Goal: Task Accomplishment & Management: Use online tool/utility

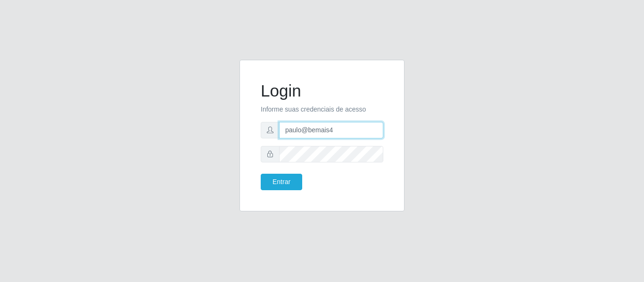
drag, startPoint x: 330, startPoint y: 134, endPoint x: 257, endPoint y: 133, distance: 72.6
click at [257, 133] on div "Login Informe suas credenciais de acesso paulo@bemais4 Entrar" at bounding box center [321, 136] width 141 height 128
type input "4"
type input "juliomarques@carone"
click at [261, 174] on button "Entrar" at bounding box center [281, 182] width 41 height 16
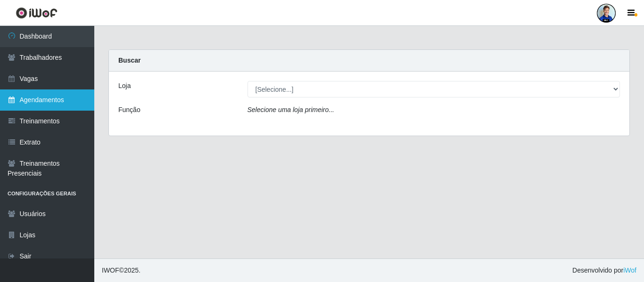
click at [64, 102] on link "Agendamentos" at bounding box center [47, 100] width 94 height 21
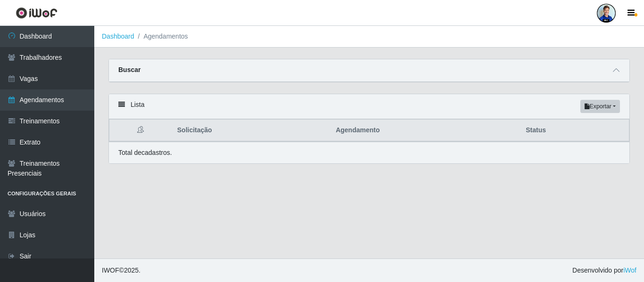
click at [617, 65] on div at bounding box center [615, 70] width 11 height 11
click at [621, 75] on span at bounding box center [615, 70] width 11 height 11
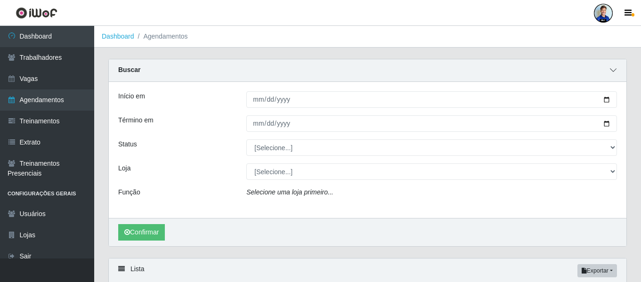
click at [616, 72] on icon at bounding box center [613, 70] width 7 height 7
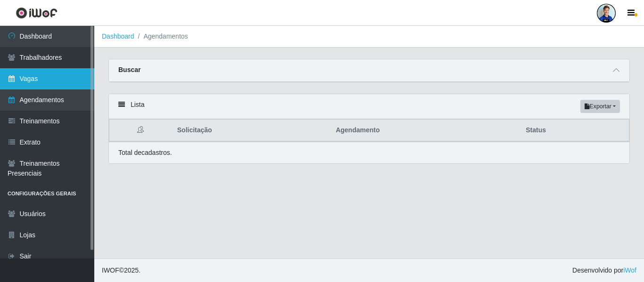
click at [28, 78] on link "Vagas" at bounding box center [47, 78] width 94 height 21
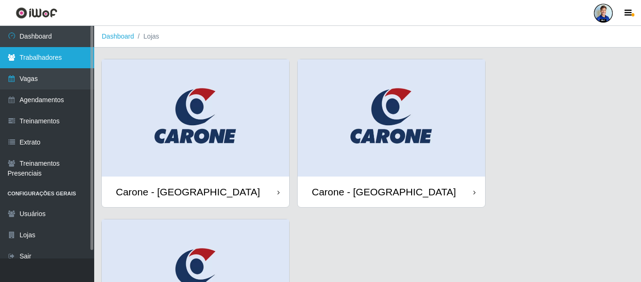
click at [51, 57] on link "Trabalhadores" at bounding box center [47, 57] width 94 height 21
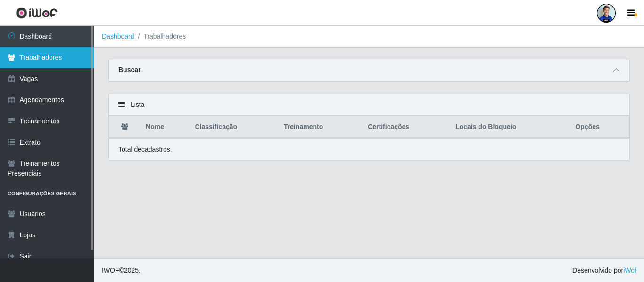
click at [48, 52] on link "Trabalhadores" at bounding box center [47, 57] width 94 height 21
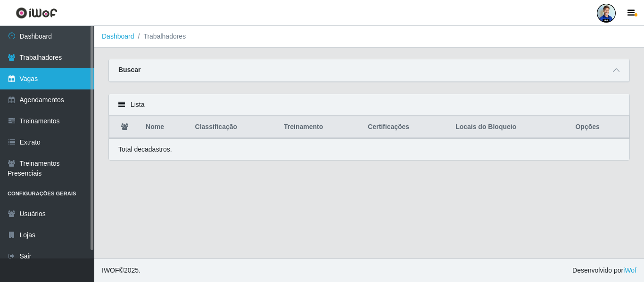
click at [34, 76] on link "Vagas" at bounding box center [47, 78] width 94 height 21
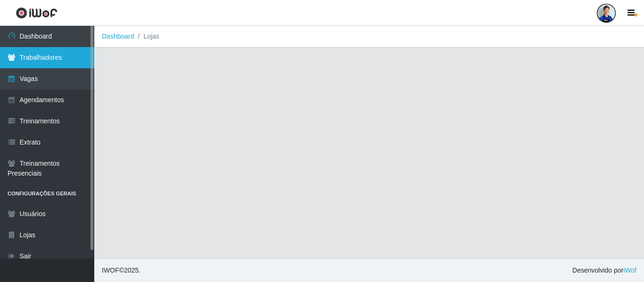
click at [49, 57] on link "Trabalhadores" at bounding box center [47, 57] width 94 height 21
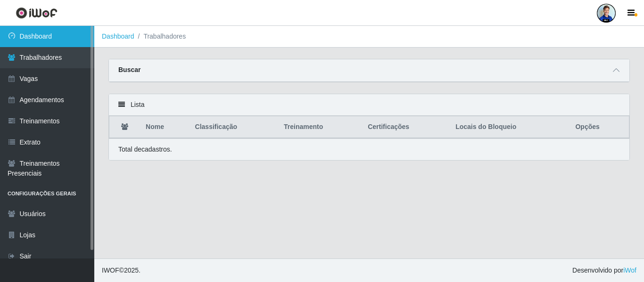
click at [49, 40] on link "Dashboard" at bounding box center [47, 36] width 94 height 21
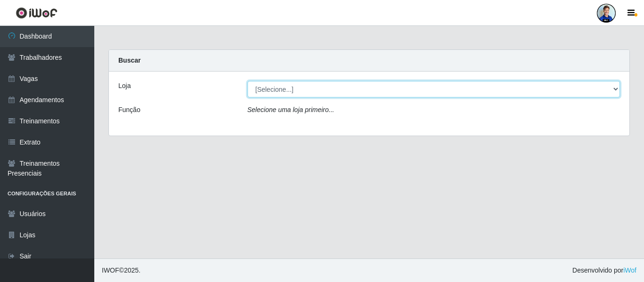
click at [453, 95] on select "[Selecione...] [GEOGRAPHIC_DATA] - [GEOGRAPHIC_DATA] [GEOGRAPHIC_DATA] - [GEOGR…" at bounding box center [433, 89] width 373 height 16
select select "525"
click at [247, 81] on select "[Selecione...] [GEOGRAPHIC_DATA] - [GEOGRAPHIC_DATA] [GEOGRAPHIC_DATA] - [GEOGR…" at bounding box center [433, 89] width 373 height 16
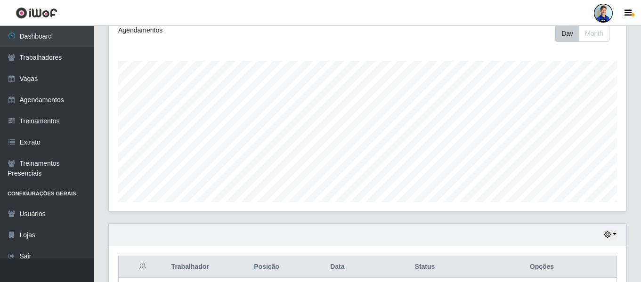
scroll to position [218, 0]
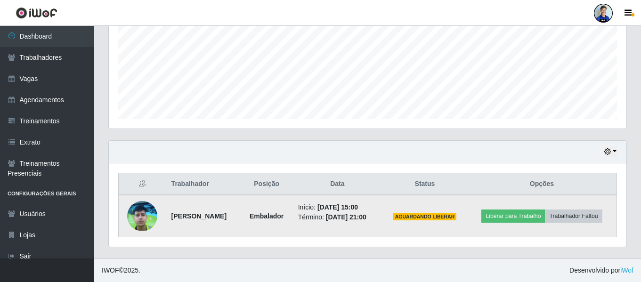
click at [147, 201] on td at bounding box center [142, 216] width 47 height 42
click at [377, 235] on td "Início: [DATE] 15:00 Término: [DATE] 21:00" at bounding box center [338, 216] width 90 height 42
